Goal: Task Accomplishment & Management: Complete application form

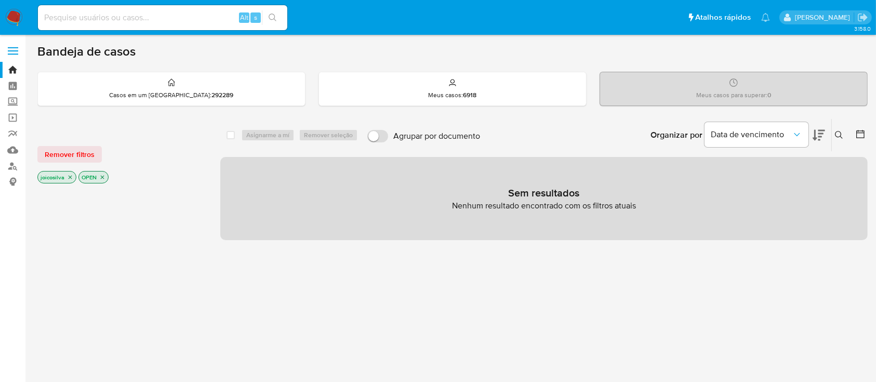
click at [16, 18] on img at bounding box center [14, 18] width 18 height 18
click at [8, 9] on img at bounding box center [14, 18] width 18 height 18
click at [8, 14] on img at bounding box center [14, 18] width 18 height 18
click at [71, 177] on icon "close-filter" at bounding box center [70, 177] width 6 height 6
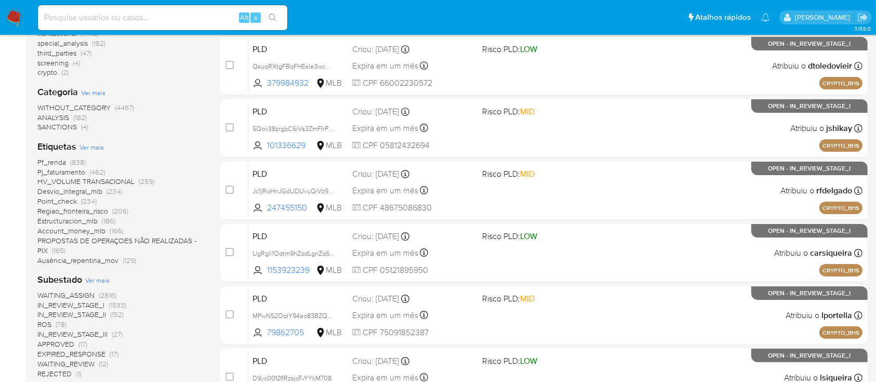
scroll to position [346, 0]
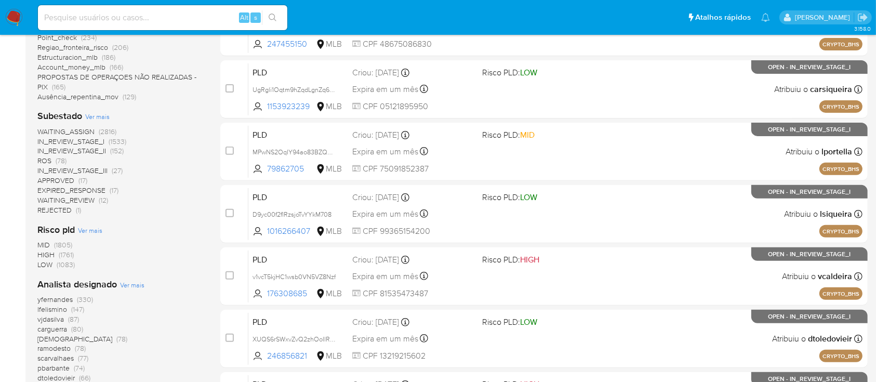
click at [49, 159] on span "ROS" at bounding box center [44, 160] width 14 height 10
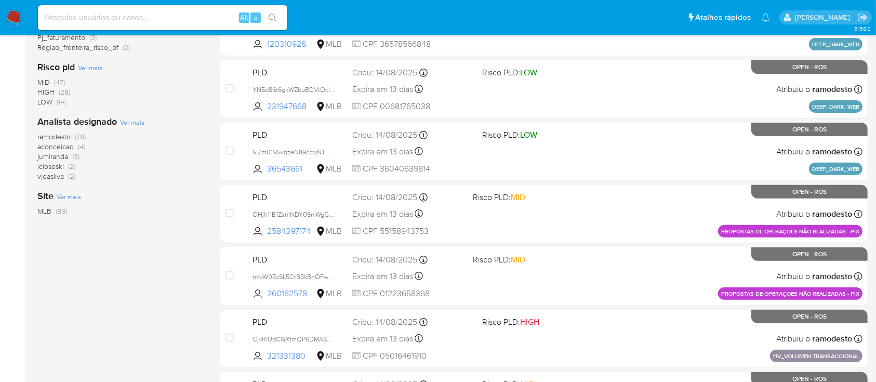
click at [77, 137] on span "(78)" at bounding box center [80, 136] width 11 height 10
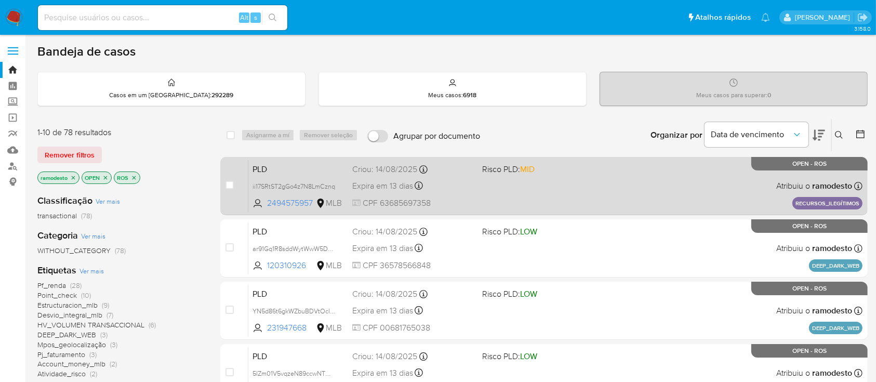
click at [587, 165] on span "Risco PLD: MID" at bounding box center [542, 169] width 121 height 14
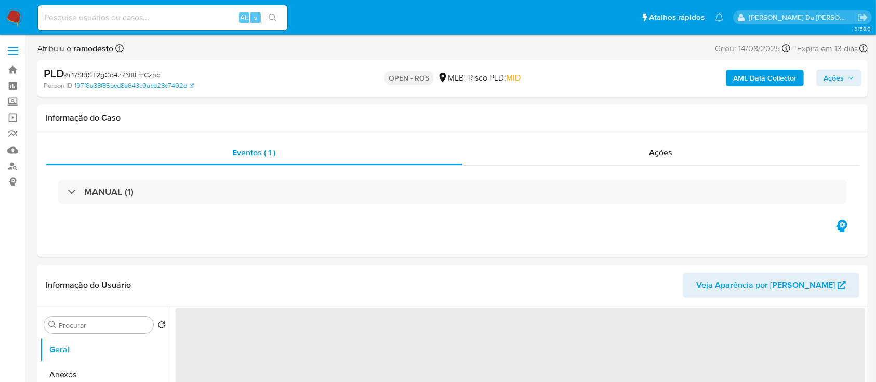
click at [159, 72] on span "# ii17SRtST2gGo4z7N8LmCznq" at bounding box center [112, 75] width 96 height 10
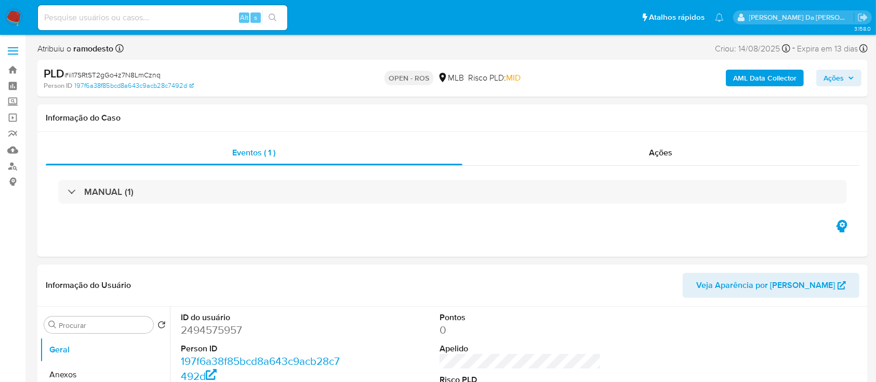
click at [146, 75] on span "# ii17SRtST2gGo4z7N8LmCznq" at bounding box center [112, 75] width 96 height 10
select select "10"
click at [146, 75] on span "# ii17SRtST2gGo4z7N8LmCznq" at bounding box center [112, 75] width 96 height 10
copy span "ii17SRtST2gGo4z7N8LmCznq"
click at [7, 17] on img at bounding box center [14, 18] width 18 height 18
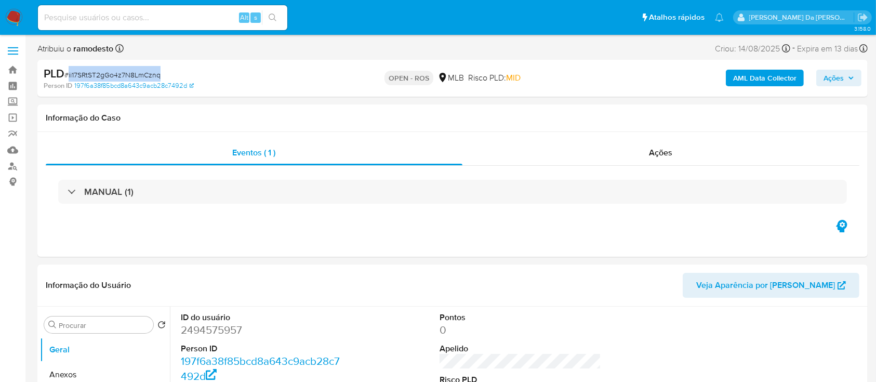
click at [11, 19] on img at bounding box center [14, 18] width 18 height 18
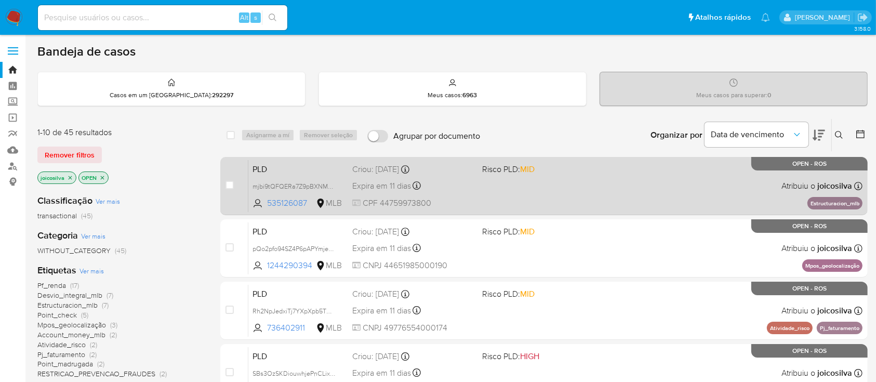
click at [601, 180] on div "PLD mjbi9tQFQERa7Z9pBXNMFhMn 535126087 MLB Risco PLD: MID Criou: 12/08/2025 Cri…" at bounding box center [555, 186] width 614 height 52
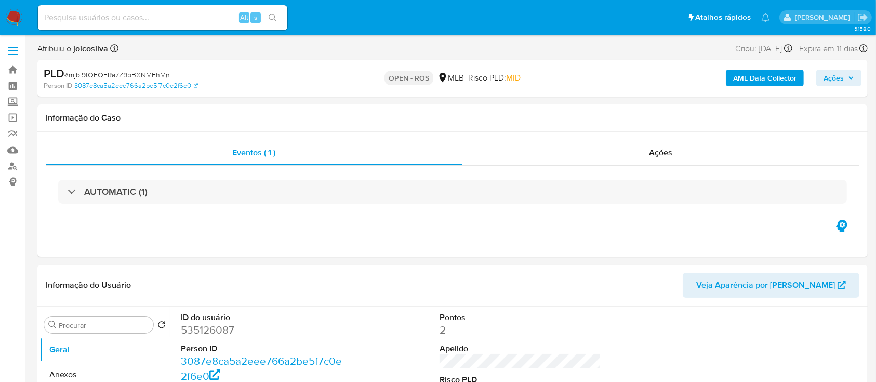
select select "10"
click at [134, 75] on span "# mjbi9tQFQERa7Z9pBXNMFhMn" at bounding box center [117, 75] width 106 height 10
copy span "mjbi9tQFQERa7Z9pBXNMFhMn"
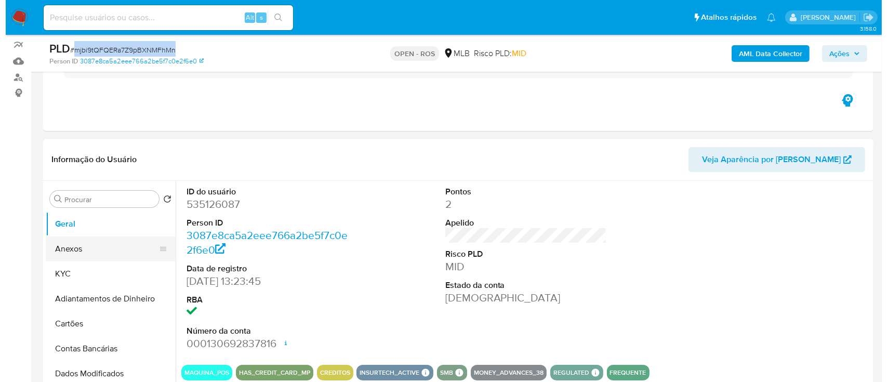
scroll to position [138, 0]
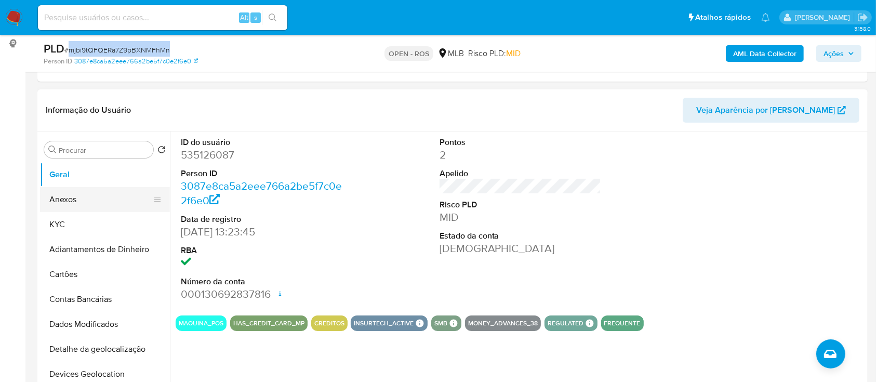
click at [82, 207] on button "Anexos" at bounding box center [101, 199] width 122 height 25
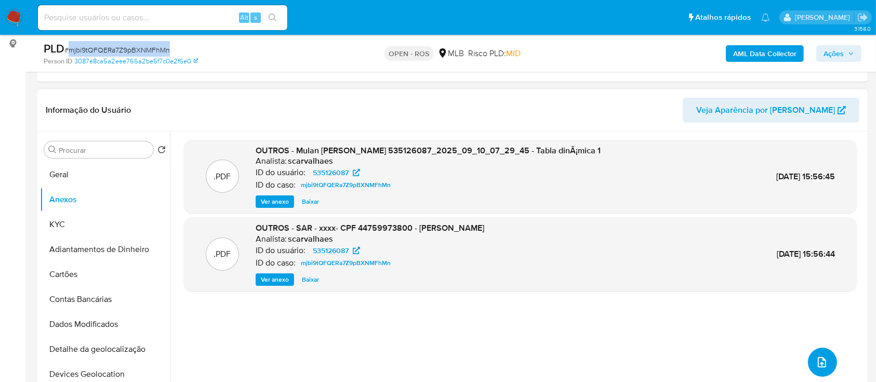
click at [818, 362] on icon "upload-file" at bounding box center [822, 362] width 8 height 10
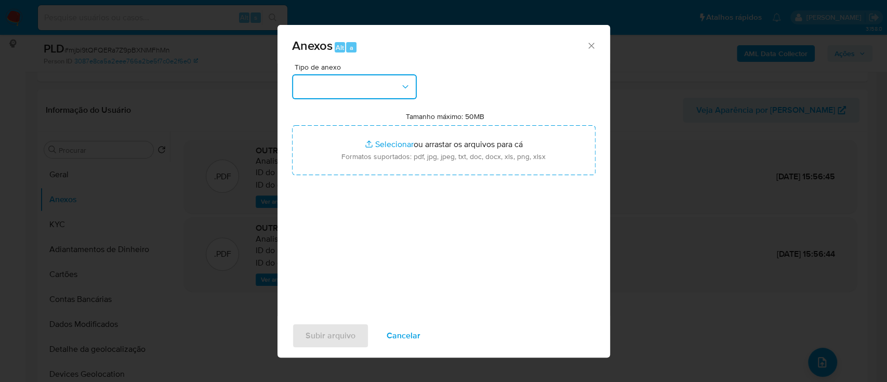
click at [370, 84] on button "button" at bounding box center [354, 86] width 125 height 25
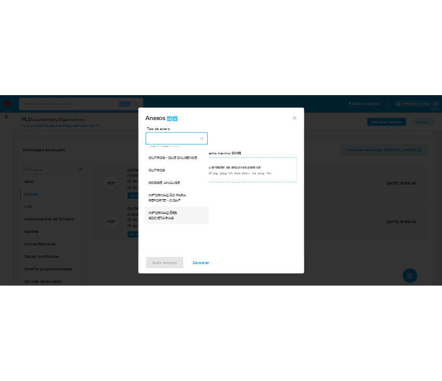
scroll to position [160, 0]
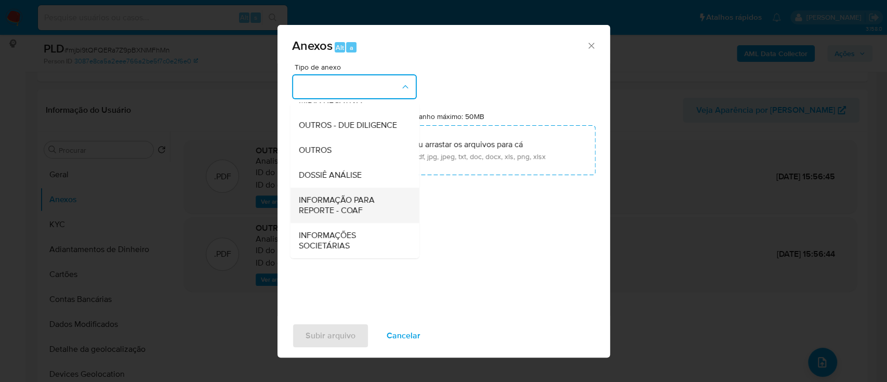
click at [336, 204] on span "INFORMAÇÃO PARA REPORTE - COAF" at bounding box center [351, 205] width 106 height 21
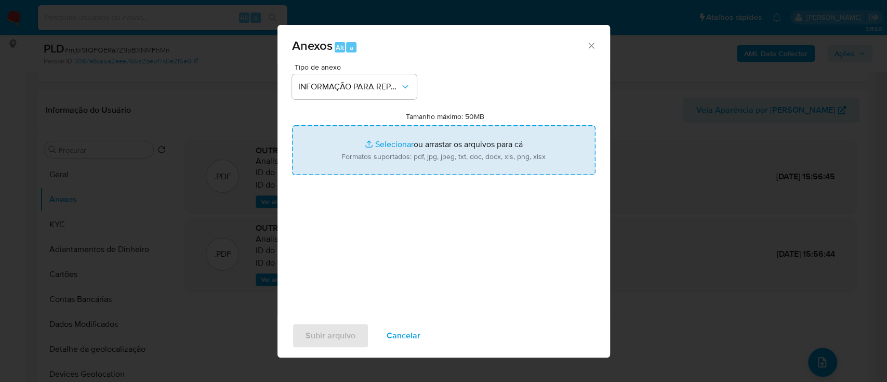
click at [419, 255] on div "Tipo de anexo INFORMAÇÃO PARA REPORTE - COAF Tamanho máximo: 50MB Selecionar ar…" at bounding box center [444, 185] width 304 height 245
click at [498, 319] on div "Subir arquivo Cancelar" at bounding box center [444, 335] width 333 height 39
click at [441, 256] on div "Tipo de anexo INFORMAÇÃO PARA REPORTE - COAF Tamanho máximo: 50MB Selecionar ar…" at bounding box center [444, 185] width 304 height 245
click at [424, 141] on input "Tamanho máximo: 50MB Selecionar arquivos" at bounding box center [444, 150] width 304 height 50
type input "C:\fakepath\SAR - mjbi9tQFQERa7Z9pBXNMFhMn - CPF 44759973800 - ERICA FRANCINE L…"
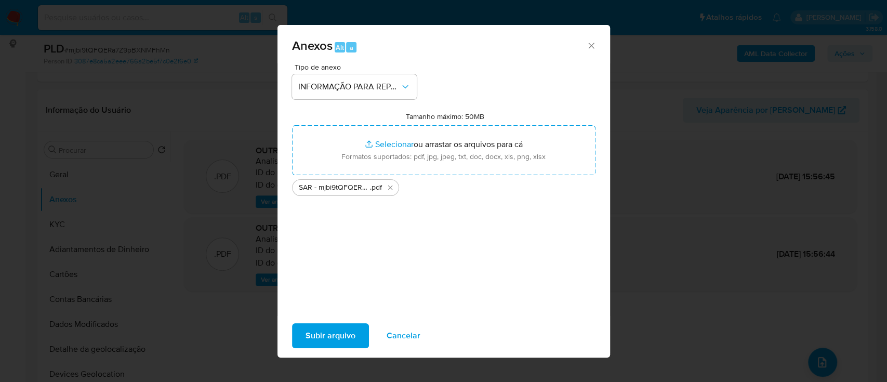
click at [348, 336] on span "Subir arquivo" at bounding box center [331, 335] width 50 height 23
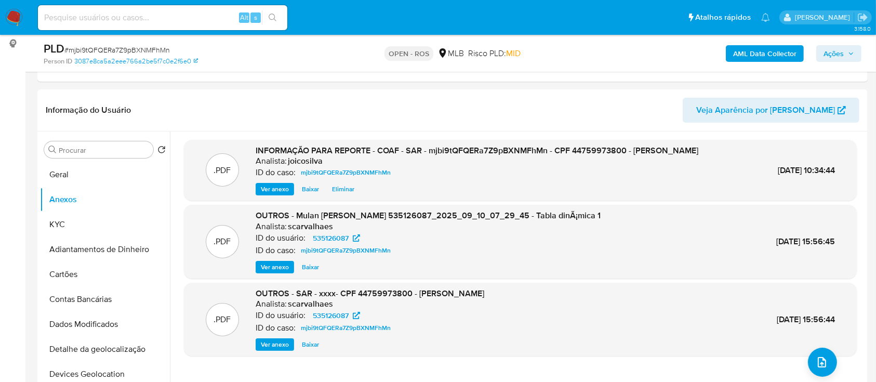
click at [844, 62] on div "AML Data Collector Ações" at bounding box center [727, 53] width 270 height 24
click at [845, 48] on span "Ações" at bounding box center [839, 53] width 31 height 15
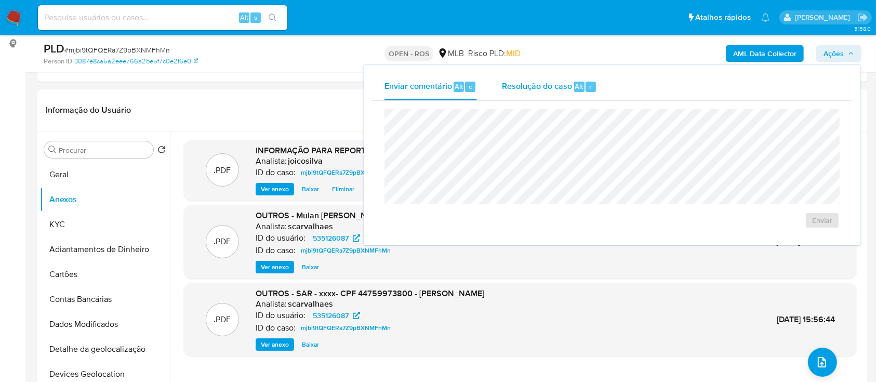
click at [537, 88] on span "Resolução do caso" at bounding box center [537, 86] width 70 height 12
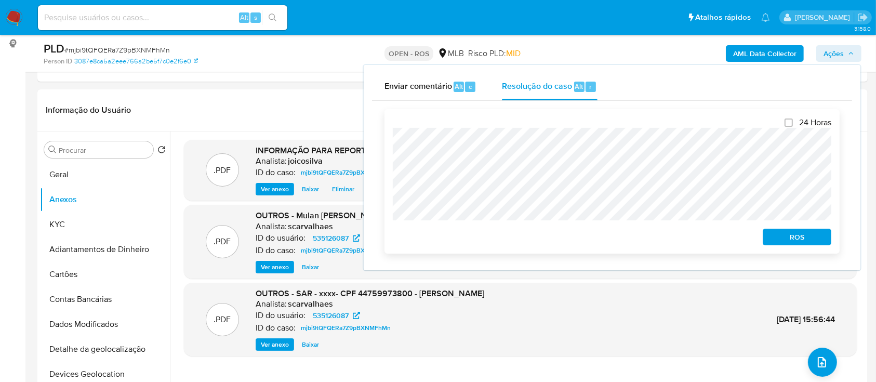
click at [807, 234] on span "ROS" at bounding box center [797, 237] width 54 height 15
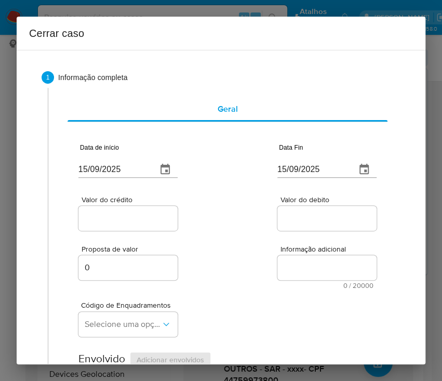
click at [133, 162] on input "15/09/2025" at bounding box center [113, 169] width 70 height 17
paste input "09/07"
type input "09/07/2025"
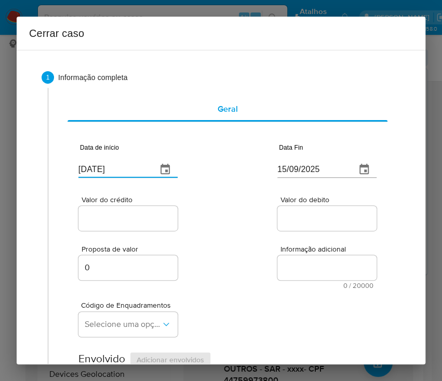
click at [215, 276] on div "Proposta de valor 0 Informação adicional 0 / 20000 20000 caracteres restantes" at bounding box center [227, 261] width 298 height 56
click at [298, 168] on input "15/09/2025" at bounding box center [313, 169] width 70 height 17
paste input "09"
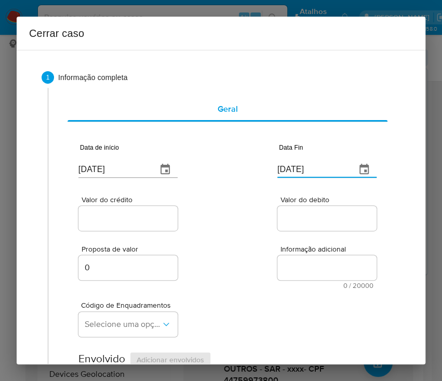
type input "09/09/2025"
drag, startPoint x: 307, startPoint y: 238, endPoint x: 96, endPoint y: 223, distance: 212.0
click at [304, 238] on div "Proposta de valor 0 Informação adicional 0 / 20000 20000 caracteres restantes" at bounding box center [227, 261] width 298 height 56
click at [80, 217] on input "Valor do crédito" at bounding box center [129, 219] width 102 height 14
click at [95, 221] on input "Valor do crédito" at bounding box center [129, 219] width 102 height 14
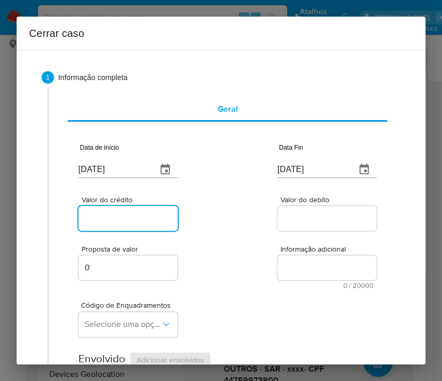
paste input "R$572.983"
type input "R$572.983"
click at [242, 241] on div "Proposta de valor 0 Informação adicional 0 / 20000 20000 caracteres restantes" at bounding box center [227, 261] width 298 height 56
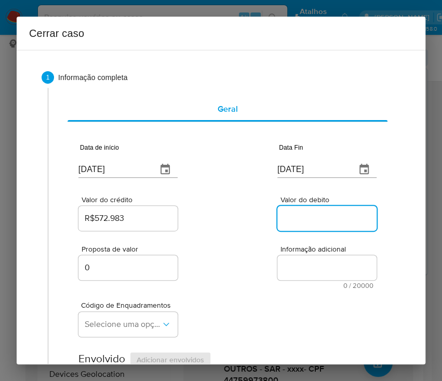
click at [312, 214] on input "Valor do debito" at bounding box center [329, 219] width 102 height 14
paste input "R$584.322"
type input "R$584.322"
click at [269, 284] on div "Proposta de valor 0 Informação adicional 0 / 20000 20000 caracteres restantes" at bounding box center [227, 261] width 298 height 56
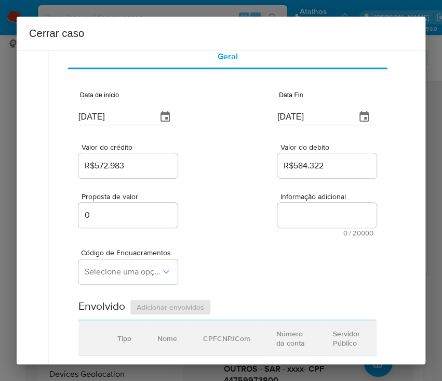
scroll to position [208, 0]
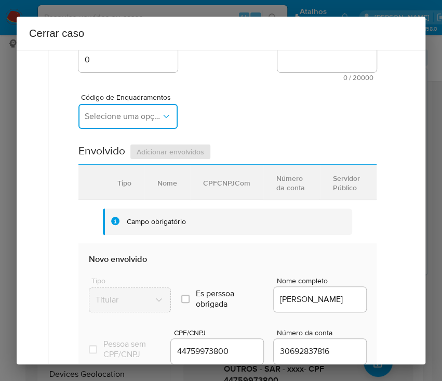
click at [125, 115] on span "Selecione uma opção" at bounding box center [123, 116] width 76 height 10
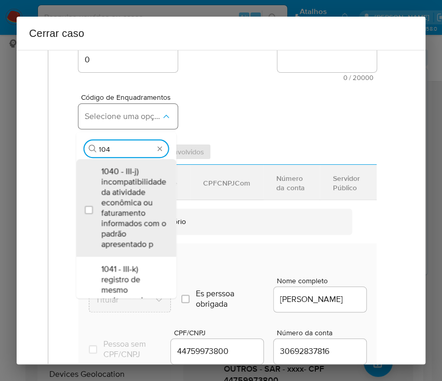
type input "1045"
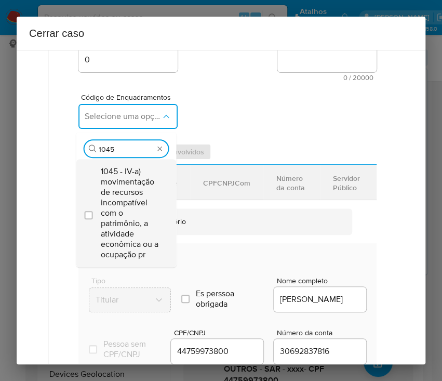
click at [142, 185] on span "1045 - IV-a) movimentação de recursos incompatível com o patrimônio, a atividad…" at bounding box center [131, 213] width 61 height 94
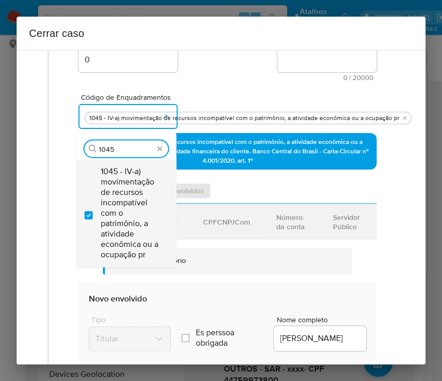
checkbox input "true"
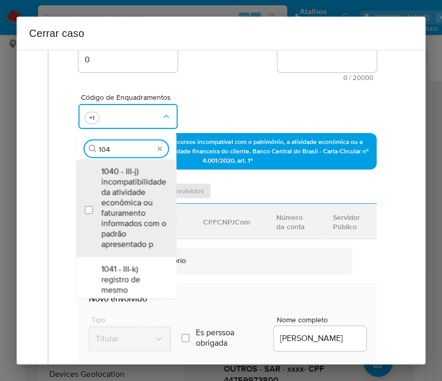
scroll to position [0, 0]
type input "1047"
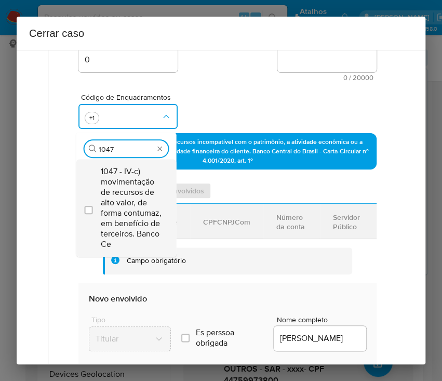
drag, startPoint x: 142, startPoint y: 185, endPoint x: 141, endPoint y: 172, distance: 13.6
click at [142, 185] on span "1047 - IV-c) movimentação de recursos de alto valor, de forma contumaz, em bene…" at bounding box center [131, 207] width 61 height 83
checkbox input "true"
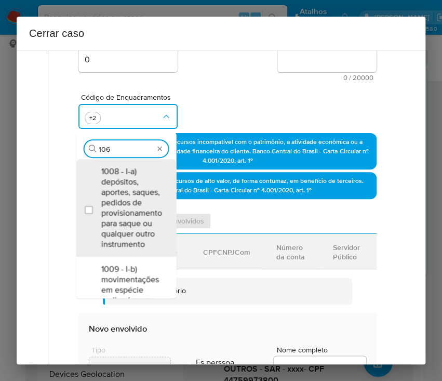
type input "1066"
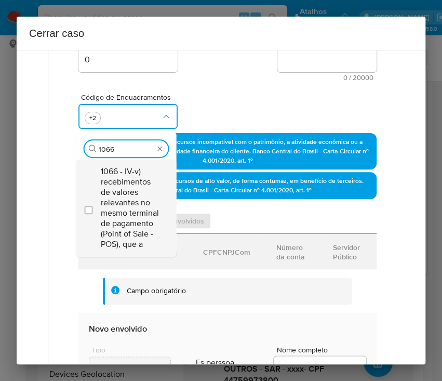
click at [135, 184] on span "1066 - IV-v) recebimentos de valores relevantes no mesmo terminal de pagamento …" at bounding box center [131, 207] width 61 height 83
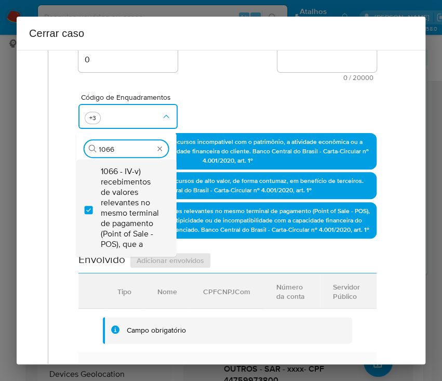
checkbox input "true"
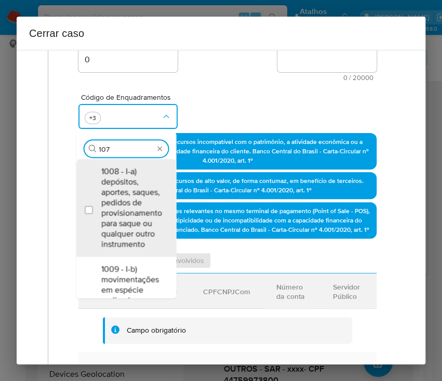
type input "1074"
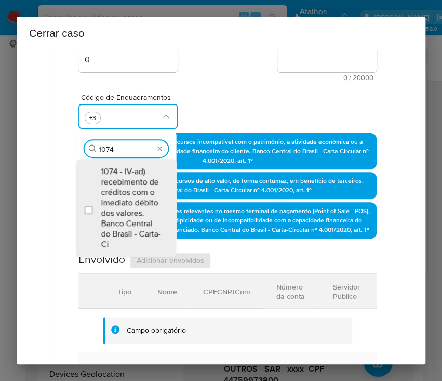
click at [116, 189] on span "1074 - IV-ad) recebimento de créditos com o imediato débito dos valores. Banco …" at bounding box center [131, 207] width 61 height 83
checkbox input "true"
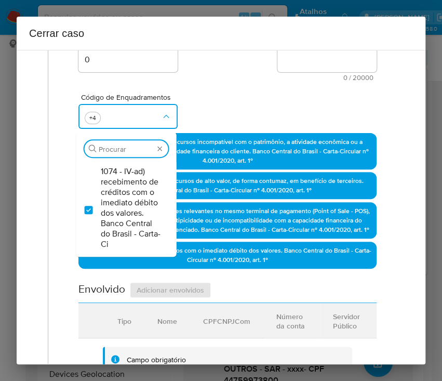
click at [195, 93] on div "Código de Enquadramentos Procurar 1074 - IV-ad) recebimento de créditos com o i…" at bounding box center [227, 107] width 298 height 52
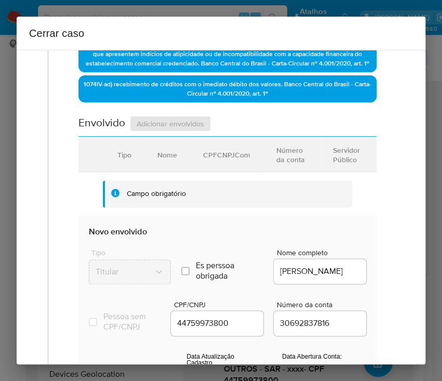
scroll to position [485, 0]
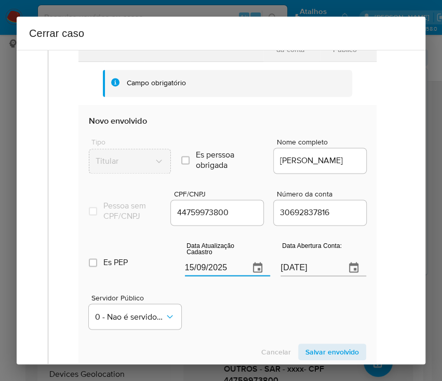
click at [195, 276] on input "15/09/2025" at bounding box center [213, 267] width 57 height 17
paste input "1/08"
type input "11/08/2025"
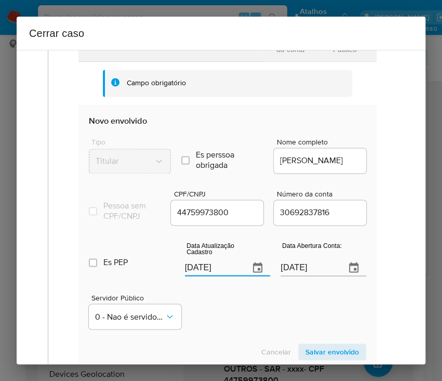
drag, startPoint x: 235, startPoint y: 335, endPoint x: 39, endPoint y: 324, distance: 196.2
click at [235, 333] on div "Servidor Público 0 - Nao é servidor/Nao possui informacao" at bounding box center [228, 307] width 278 height 52
click at [282, 276] on input "23/08/2021" at bounding box center [309, 267] width 57 height 17
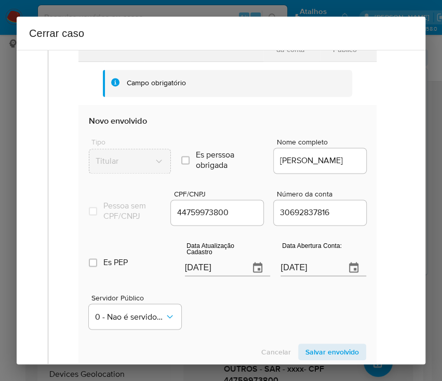
click at [284, 320] on div "Servidor Público 0 - Nao é servidor/Nao possui informacao" at bounding box center [228, 307] width 278 height 52
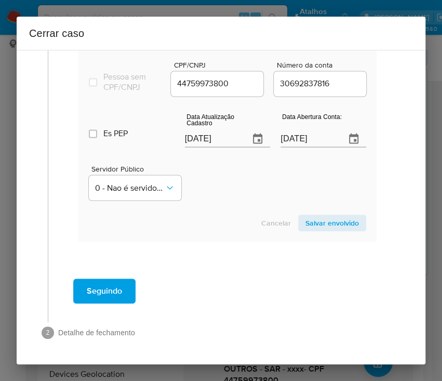
click at [346, 223] on span "Salvar envolvido" at bounding box center [333, 223] width 54 height 15
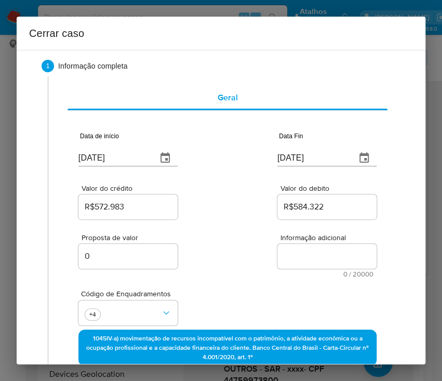
scroll to position [0, 0]
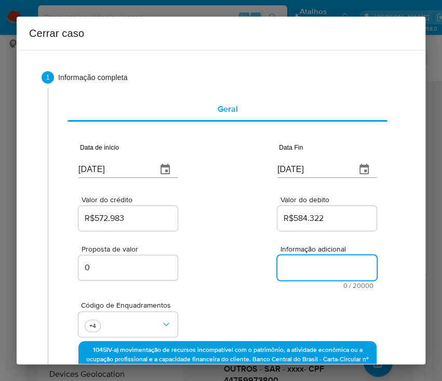
click at [289, 261] on textarea "Informação adicional" at bounding box center [327, 267] width 99 height 25
paste textarea "Informações do Cliente Erica Francine Lima da Silva, CPF 44759973800, 30 anos, …"
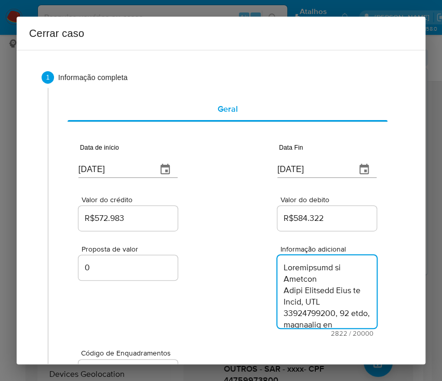
scroll to position [2186, 0]
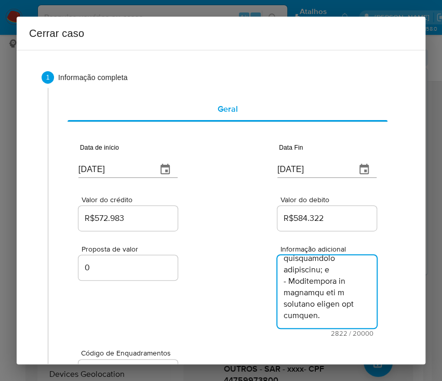
type textarea "Informações do Cliente Erica Francine Lima da Silva, CPF 44759973800, 30 anos, …"
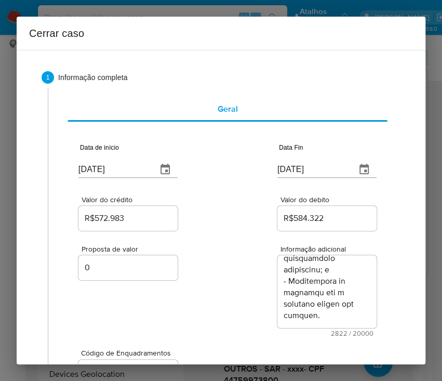
click at [234, 301] on div "Proposta de valor 0 Informação adicional 2822 / 20000 17178 caracteres restantes" at bounding box center [227, 285] width 298 height 104
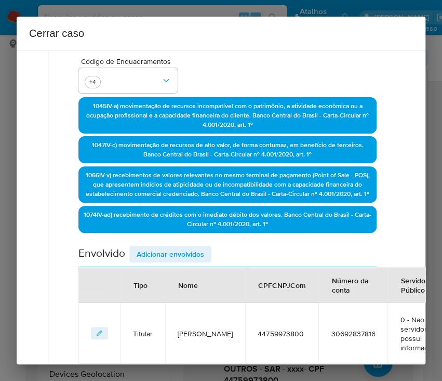
scroll to position [431, 0]
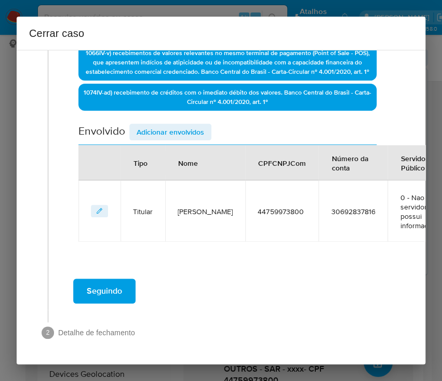
click at [102, 280] on span "Seguindo" at bounding box center [104, 291] width 35 height 23
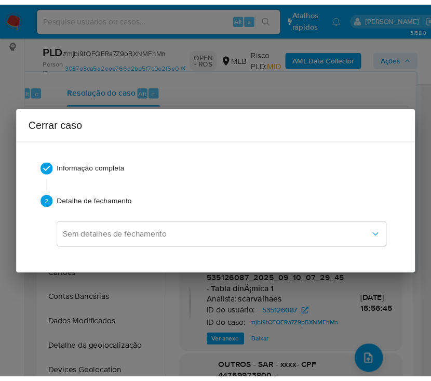
scroll to position [2072, 0]
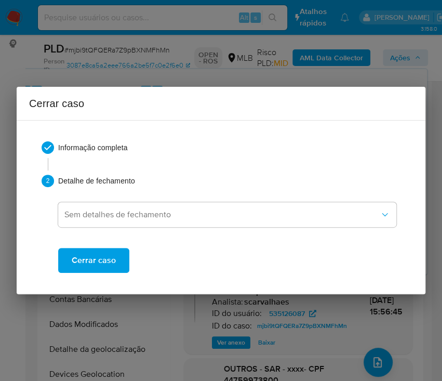
click at [108, 261] on span "Cerrar caso" at bounding box center [94, 260] width 44 height 23
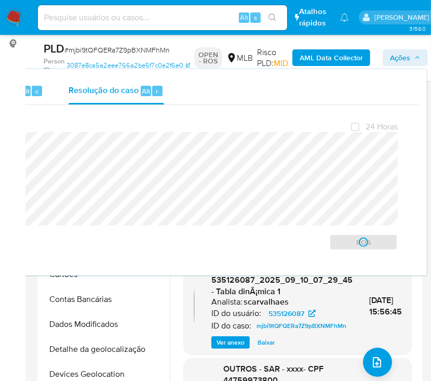
click at [105, 48] on span "# mjbi9tQFQERa7Z9pBXNMFhMn" at bounding box center [117, 50] width 106 height 10
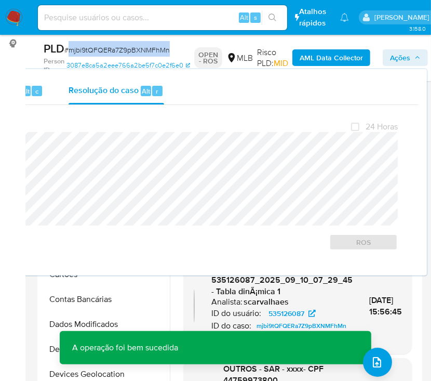
copy span "mjbi9tQFQERa7Z9pBXNMFhMn"
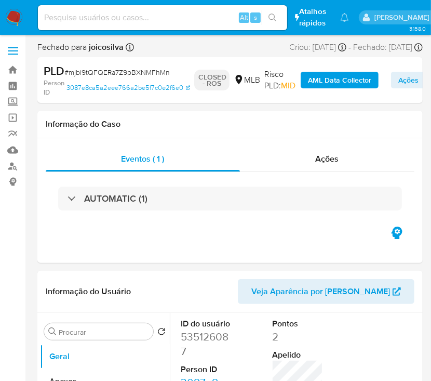
click at [12, 13] on img at bounding box center [14, 18] width 18 height 18
select select "10"
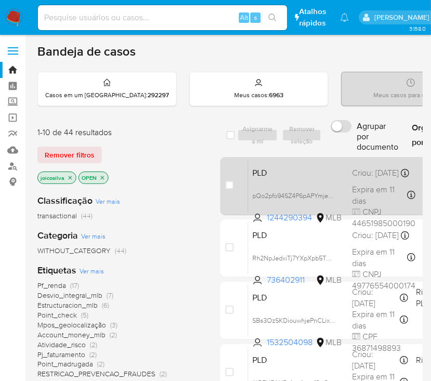
click at [333, 174] on span "PLD" at bounding box center [298, 172] width 91 height 14
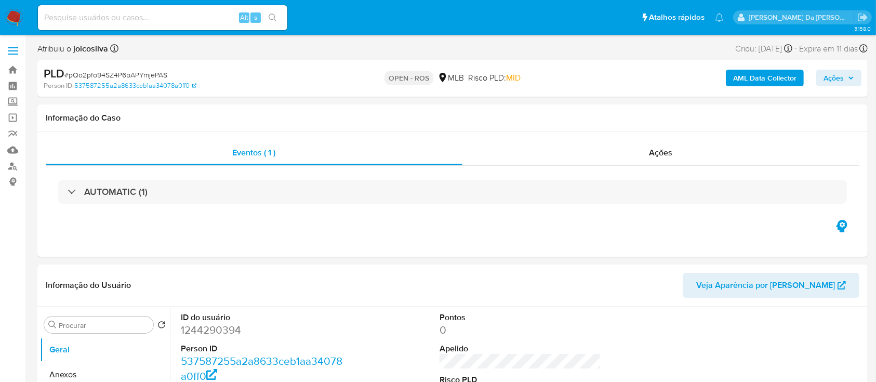
select select "10"
click at [15, 19] on img at bounding box center [14, 18] width 18 height 18
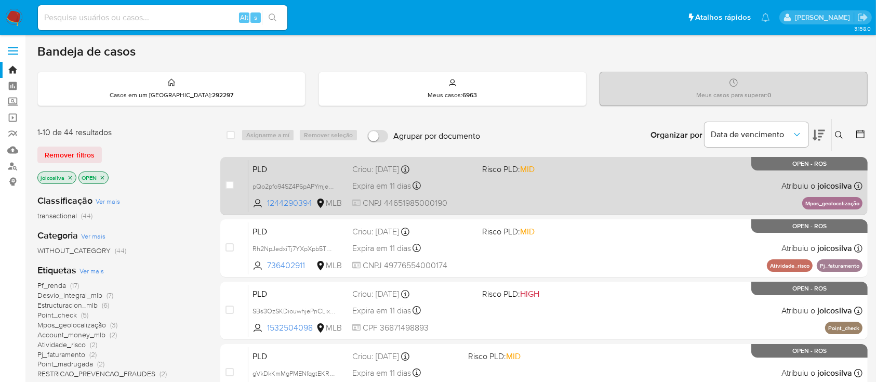
click at [584, 170] on span "Risco PLD: MID" at bounding box center [542, 169] width 121 height 14
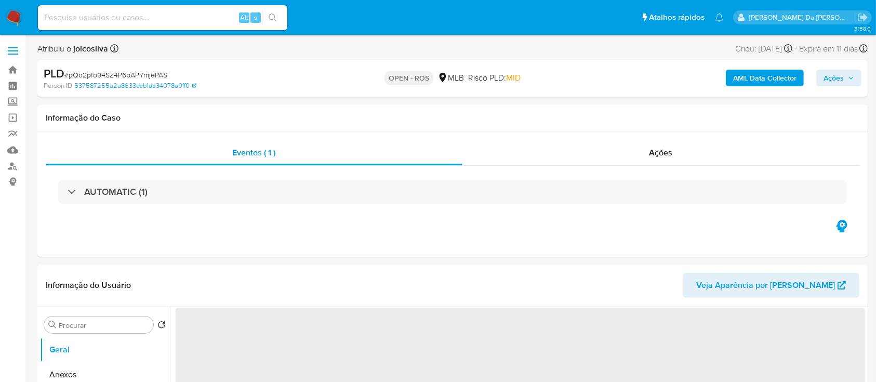
click at [157, 73] on span "# pQo2pfo94SZ4P6pAPYmjePAS" at bounding box center [115, 75] width 103 height 10
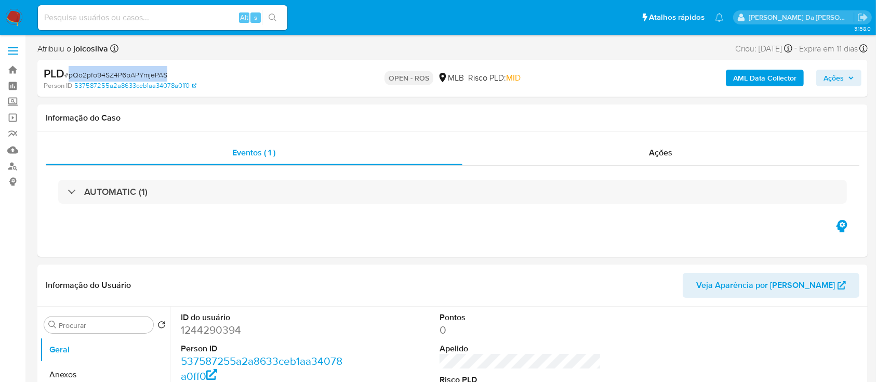
copy span "pQo2pfo94SZ4P6pAPYmjePAS"
select select "10"
